Goal: Find specific page/section: Find specific page/section

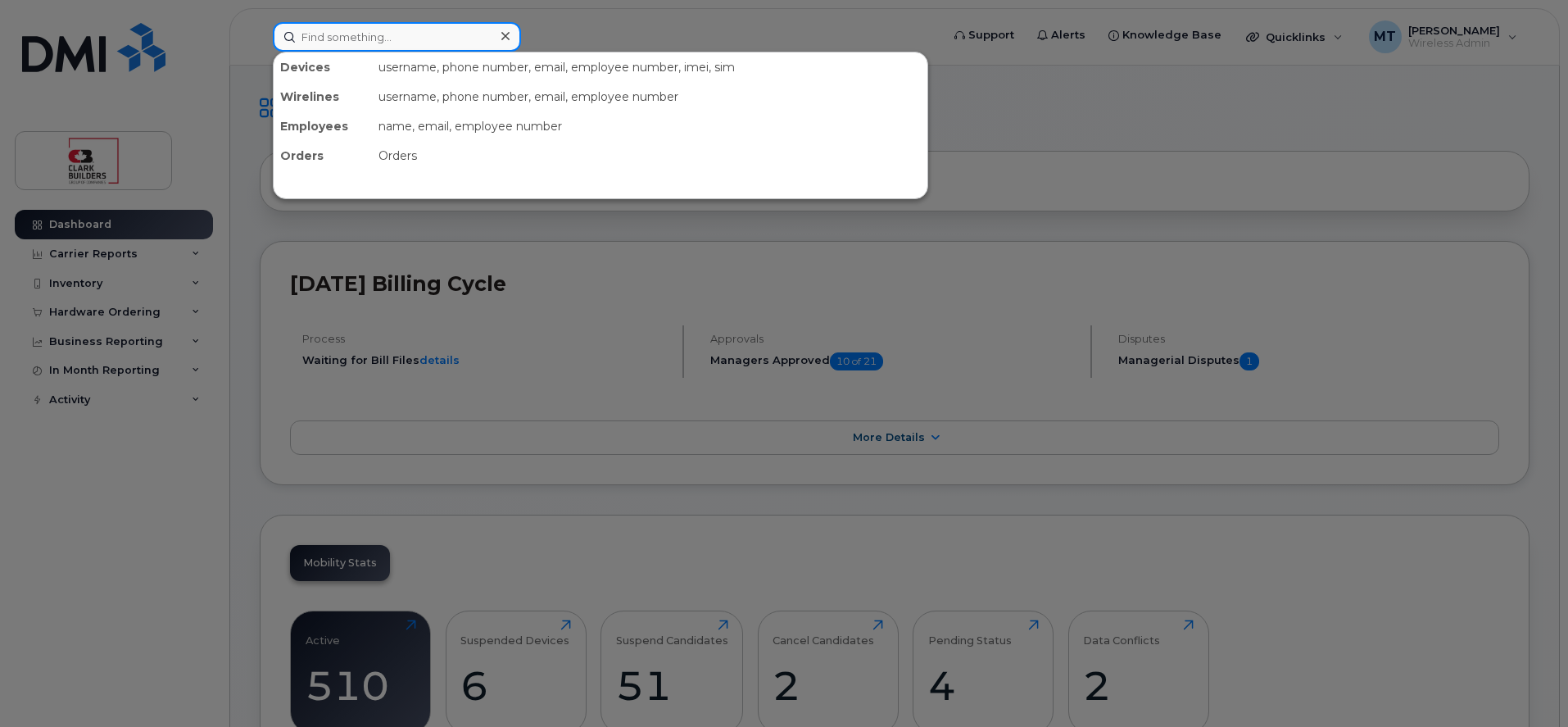
click at [330, 41] on input at bounding box center [397, 37] width 248 height 30
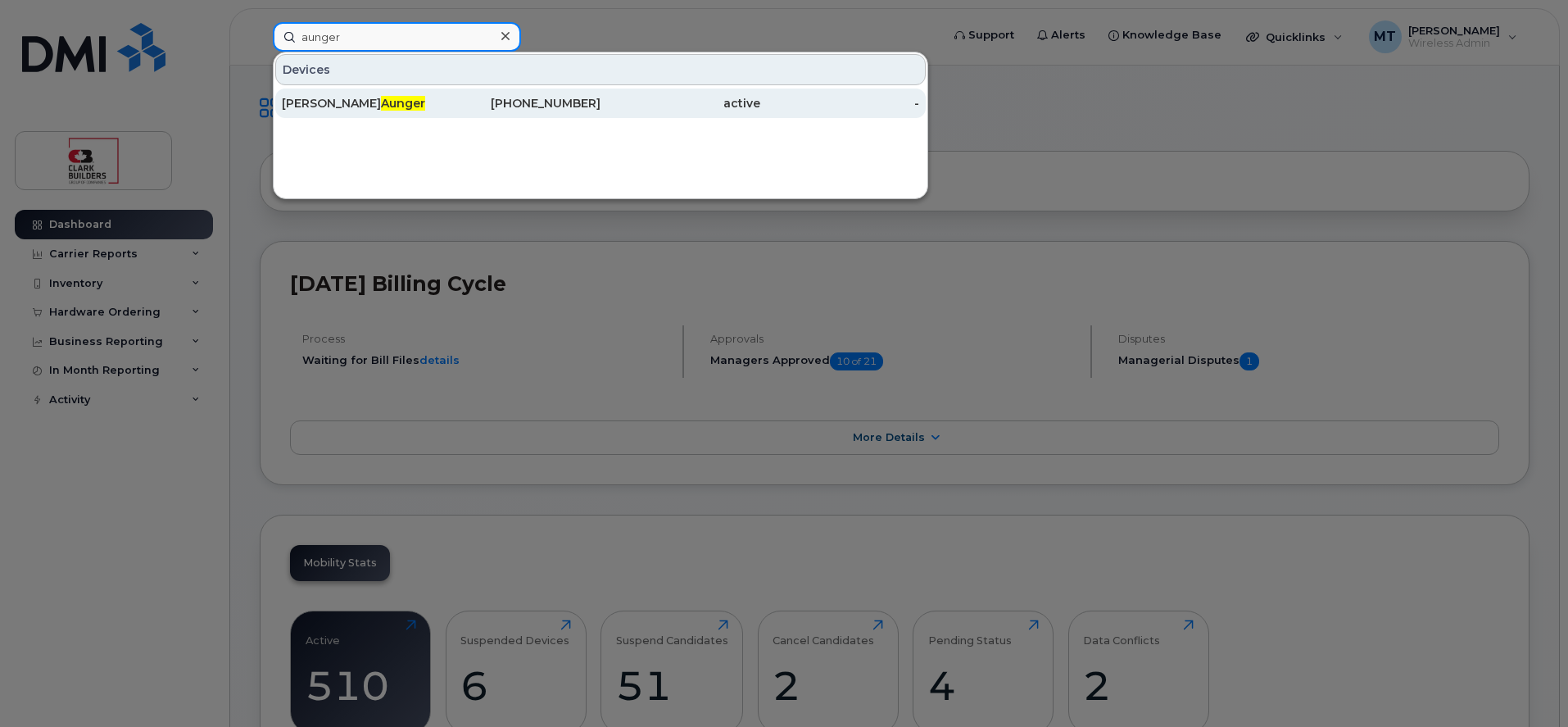
type input "aunger"
click at [357, 96] on div "Richard Aunger" at bounding box center [361, 103] width 160 height 16
